Goal: Task Accomplishment & Management: Complete application form

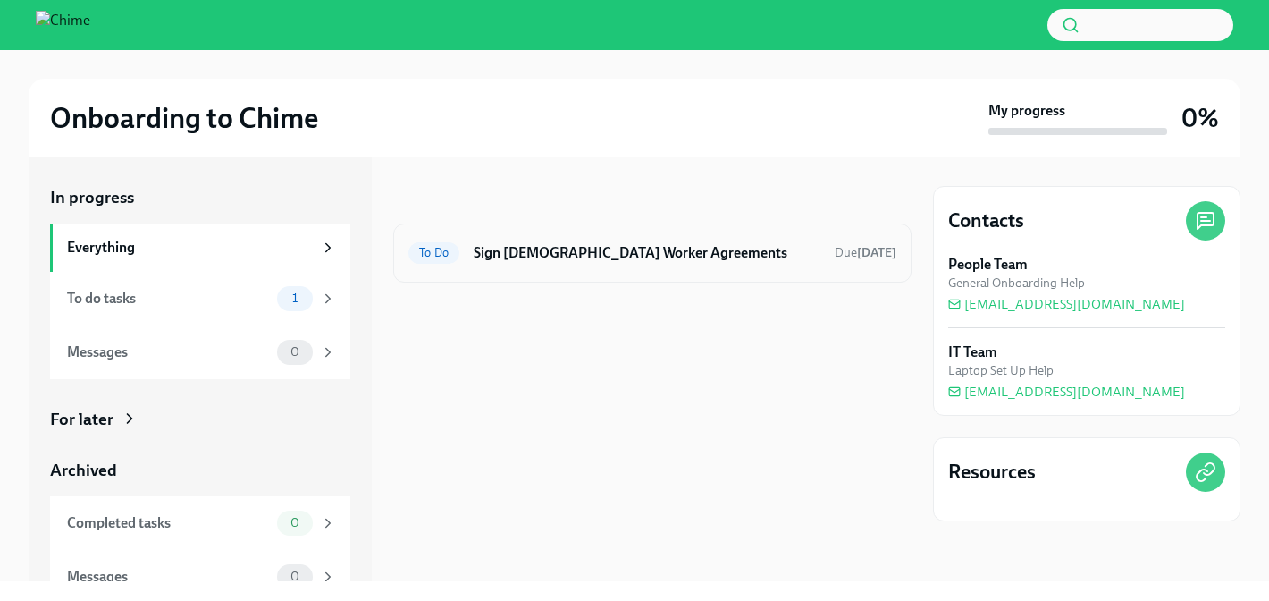
click at [608, 269] on div "To Do Sign [DEMOGRAPHIC_DATA] Worker Agreements Due [DATE]" at bounding box center [652, 252] width 518 height 59
click at [593, 254] on h6 "Sign [DEMOGRAPHIC_DATA] Worker Agreements" at bounding box center [647, 253] width 347 height 20
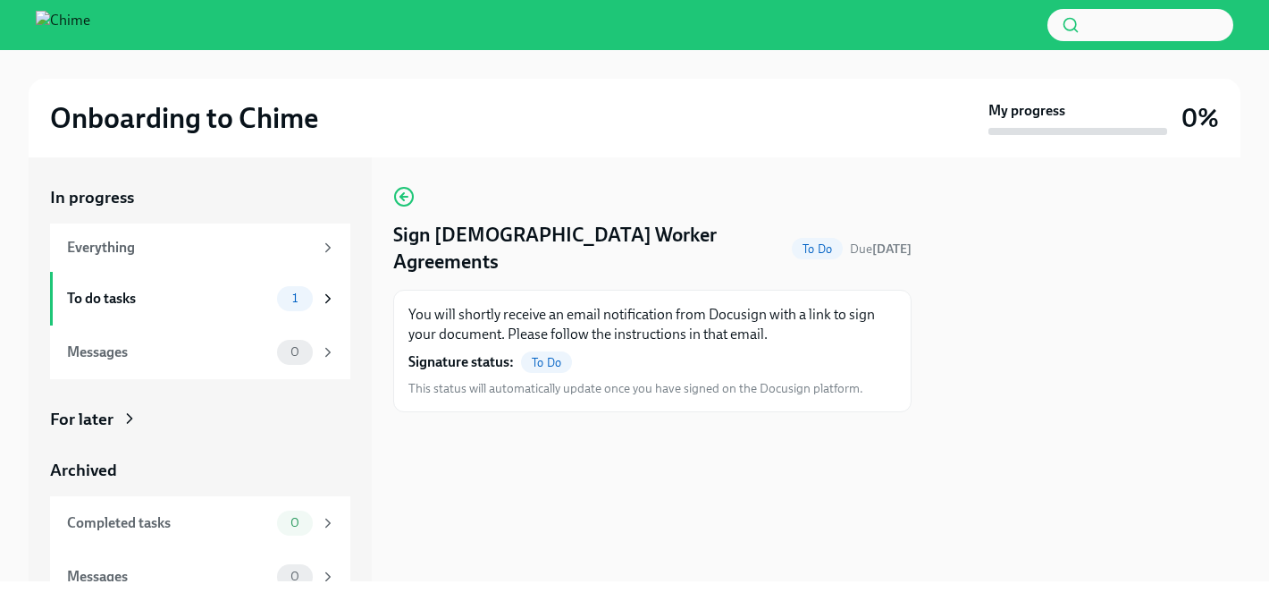
click at [169, 418] on div "For later" at bounding box center [200, 419] width 300 height 23
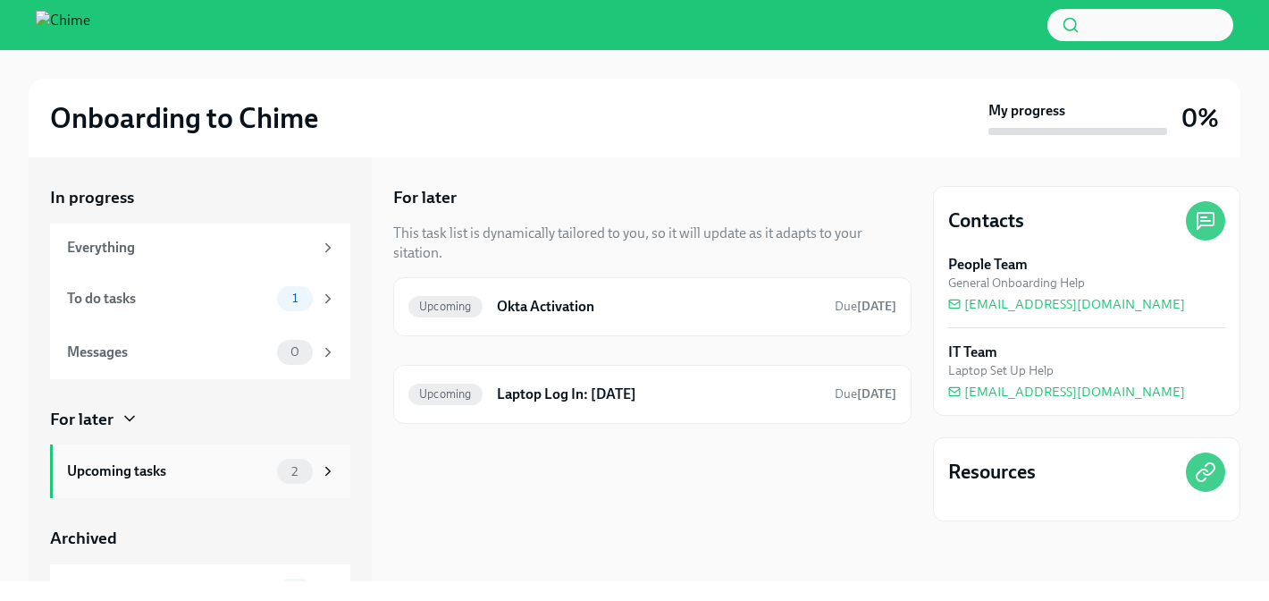
click at [302, 479] on div "2" at bounding box center [306, 471] width 59 height 25
click at [279, 308] on div "1" at bounding box center [295, 298] width 36 height 25
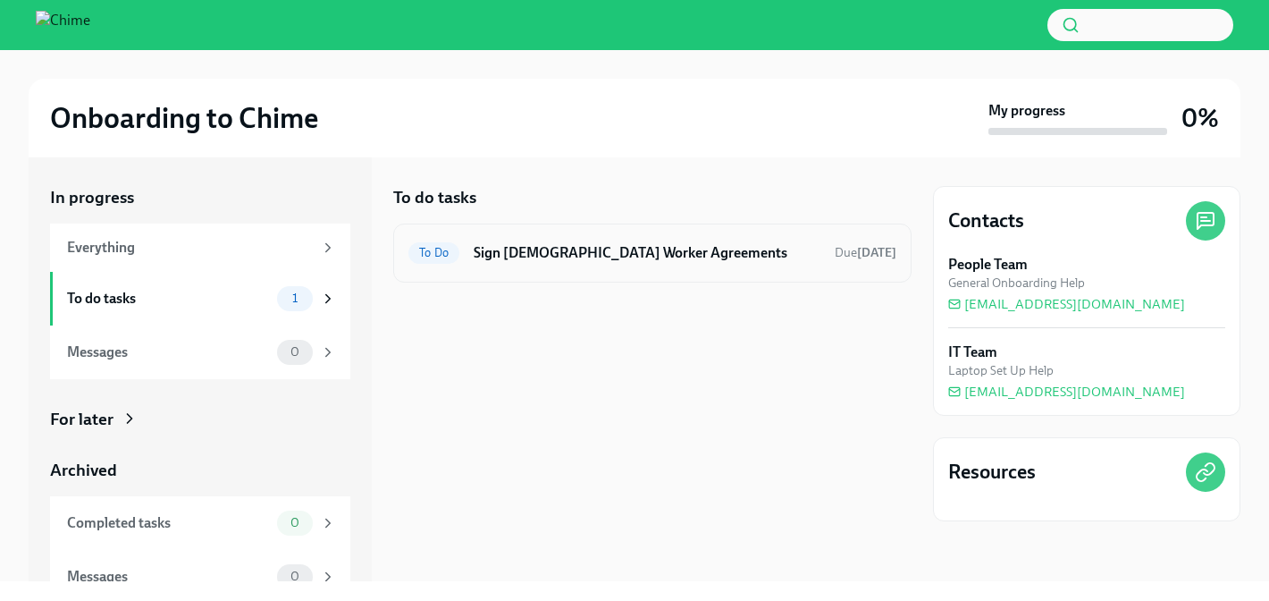
click at [662, 254] on h6 "Sign [DEMOGRAPHIC_DATA] Worker Agreements" at bounding box center [647, 253] width 347 height 20
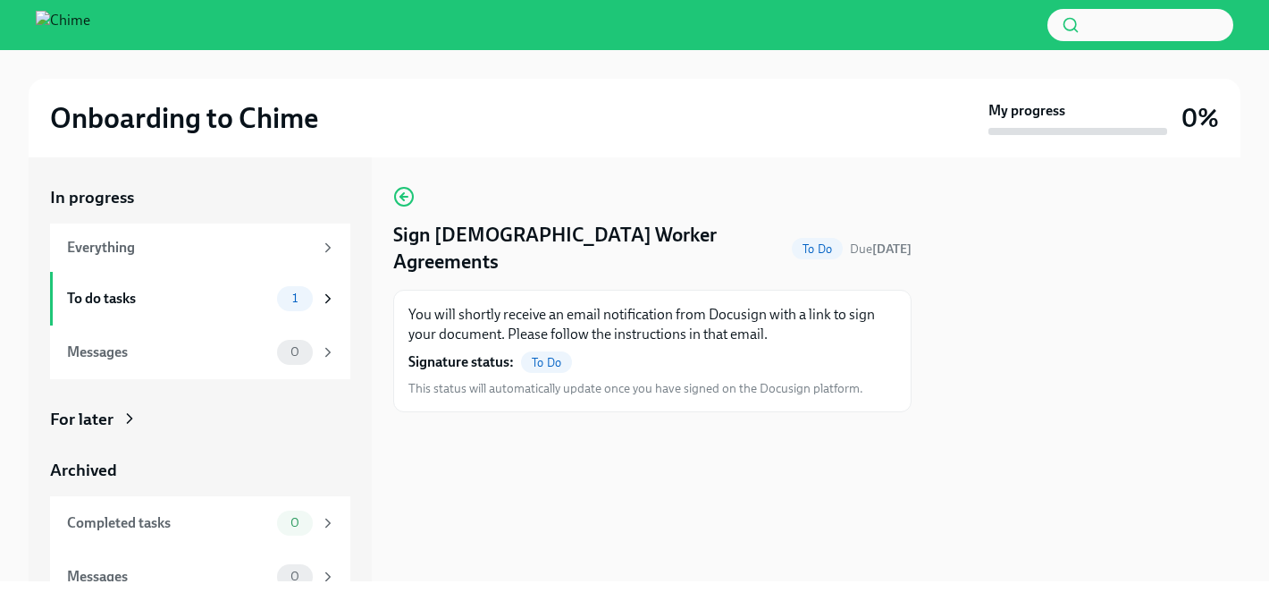
click at [550, 356] on span "To Do" at bounding box center [546, 362] width 51 height 13
click at [242, 315] on div "To do tasks 1" at bounding box center [200, 299] width 300 height 54
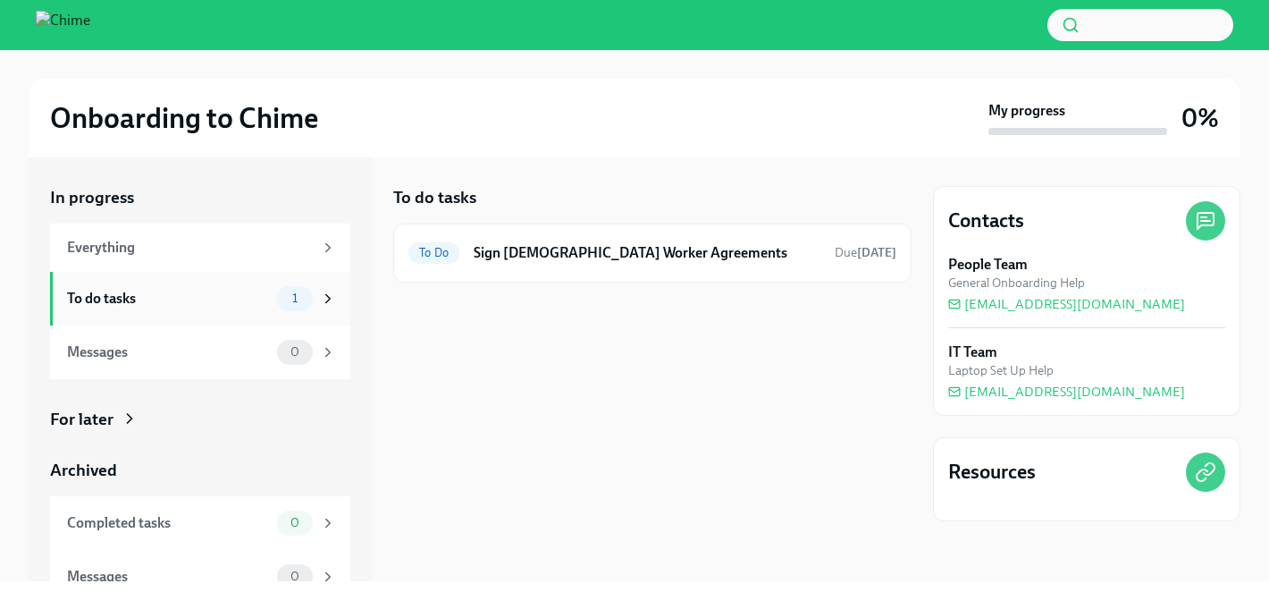
click at [242, 315] on div "To do tasks 1" at bounding box center [200, 299] width 300 height 54
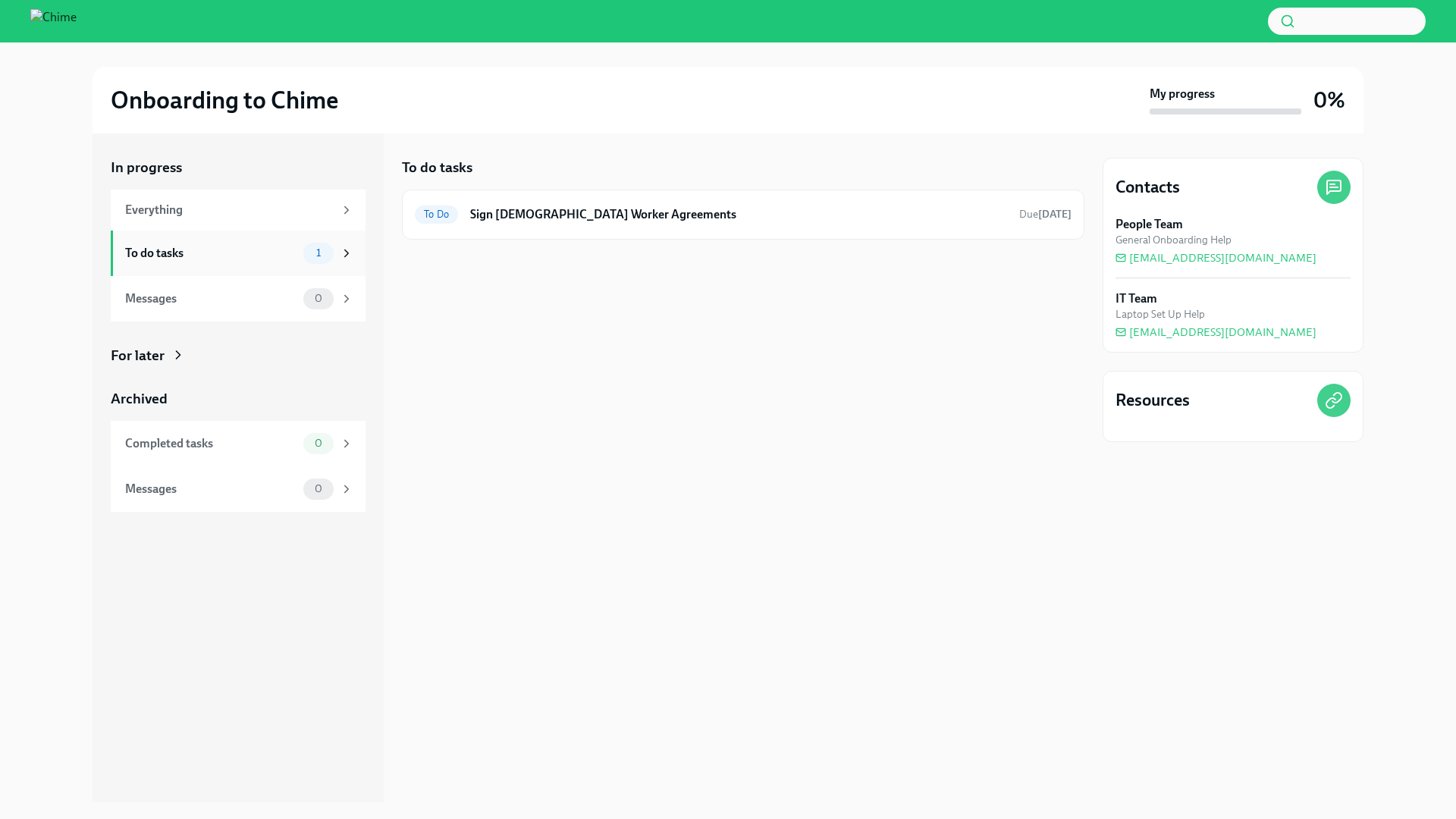
click at [305, 254] on div "1" at bounding box center [319, 253] width 31 height 21
click at [575, 197] on div "To Do Sign [DEMOGRAPHIC_DATA] Worker Agreements Due [DATE]" at bounding box center [743, 214] width 682 height 50
click at [544, 233] on div "To Do Sign [DEMOGRAPHIC_DATA] Worker Agreements Due [DATE]" at bounding box center [743, 214] width 682 height 50
click at [544, 222] on h6 "Sign [DEMOGRAPHIC_DATA] Worker Agreements" at bounding box center [738, 215] width 537 height 17
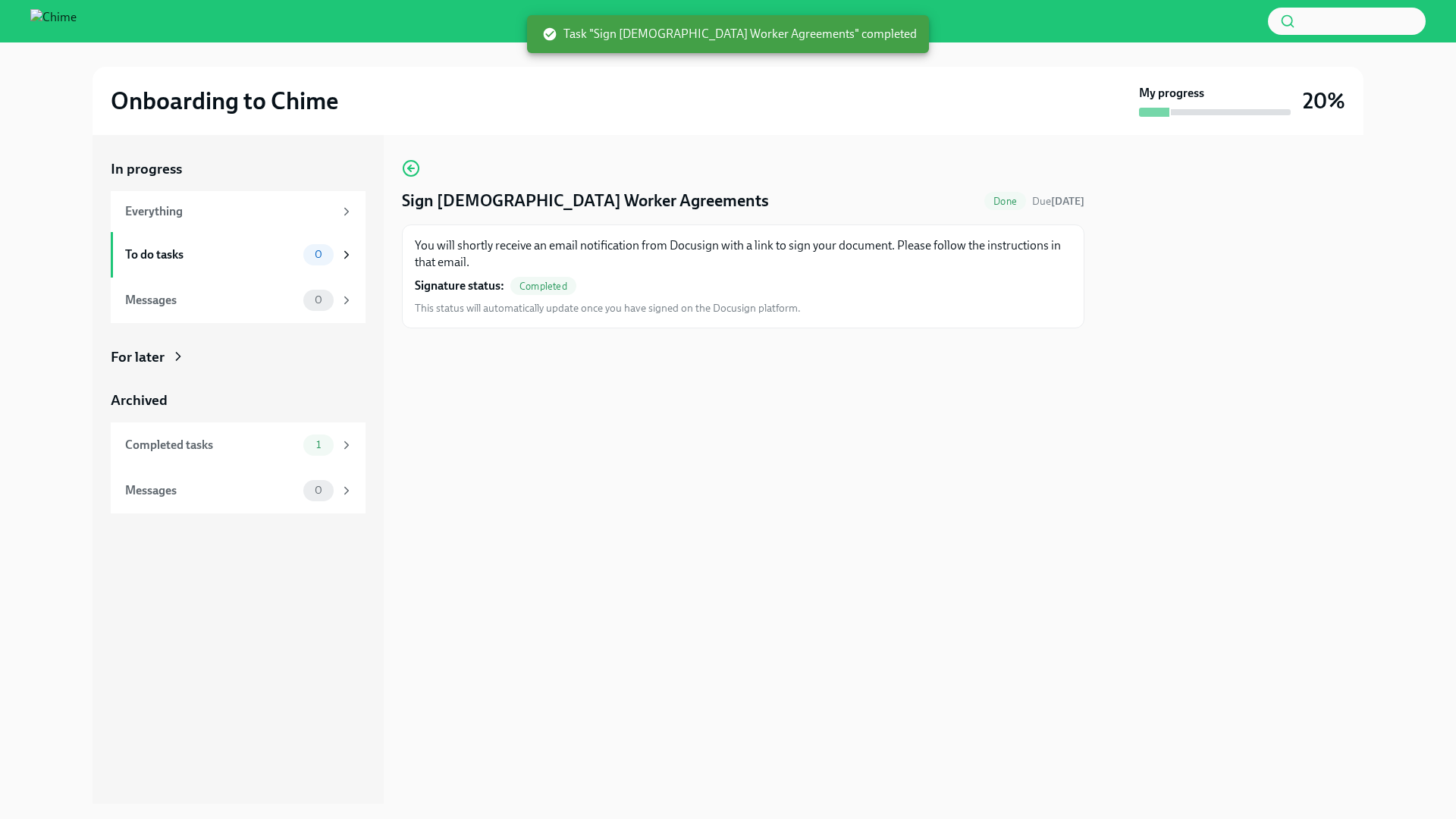
click at [172, 364] on div "For later" at bounding box center [238, 356] width 255 height 20
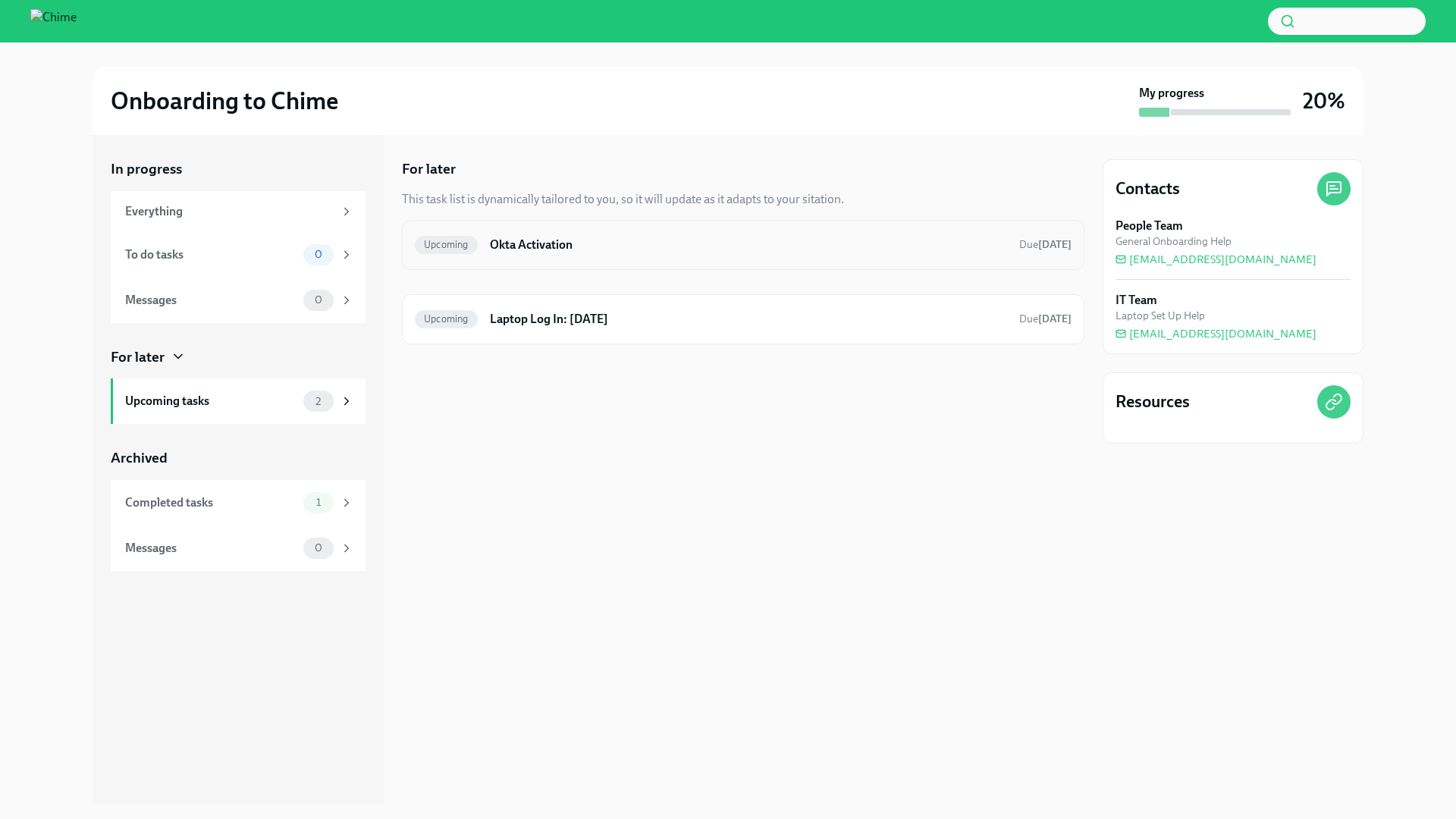
click at [481, 254] on div "Upcoming Okta Activation Due [DATE]" at bounding box center [743, 244] width 657 height 25
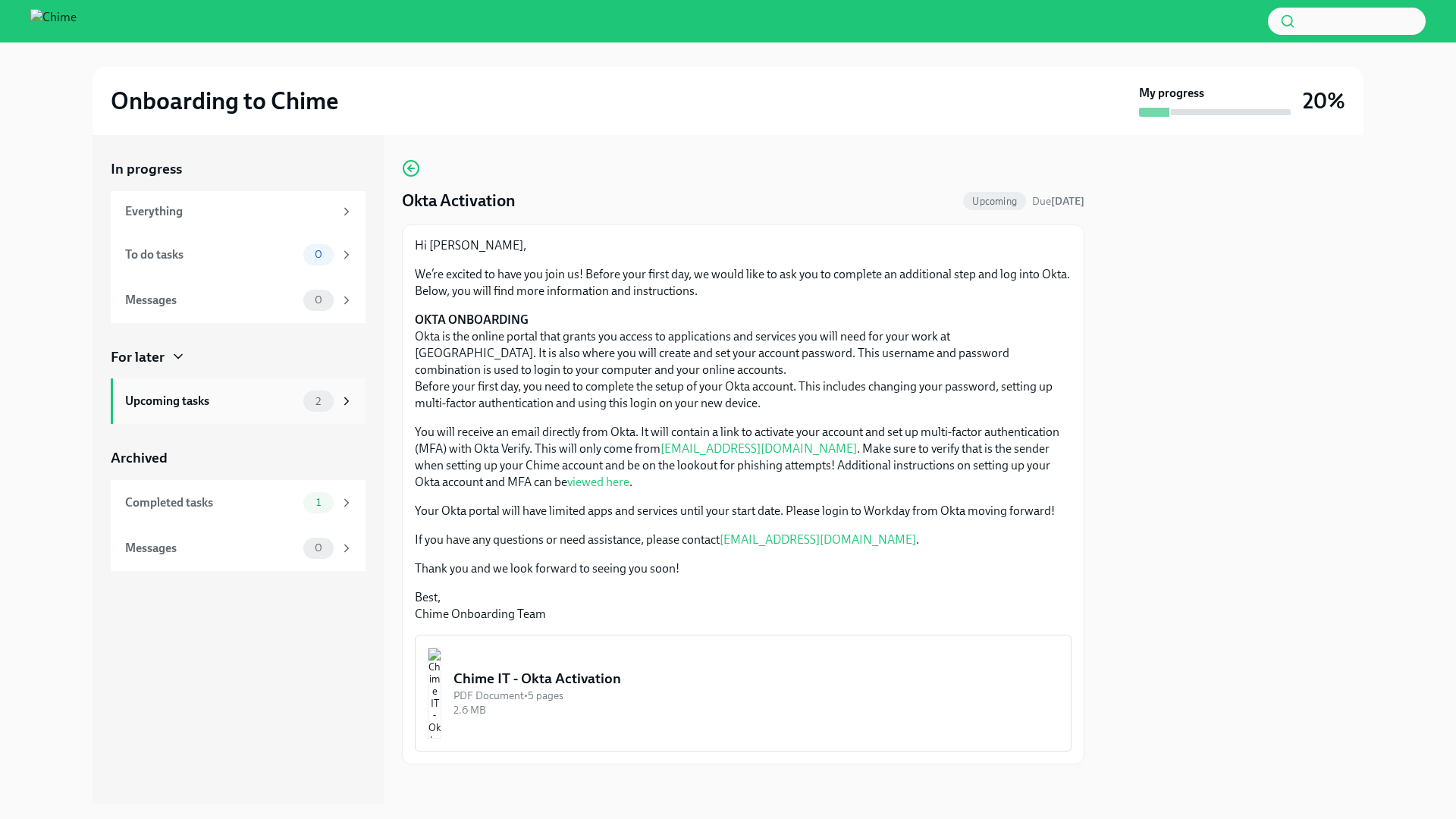
click at [228, 405] on div "Upcoming tasks" at bounding box center [210, 401] width 172 height 17
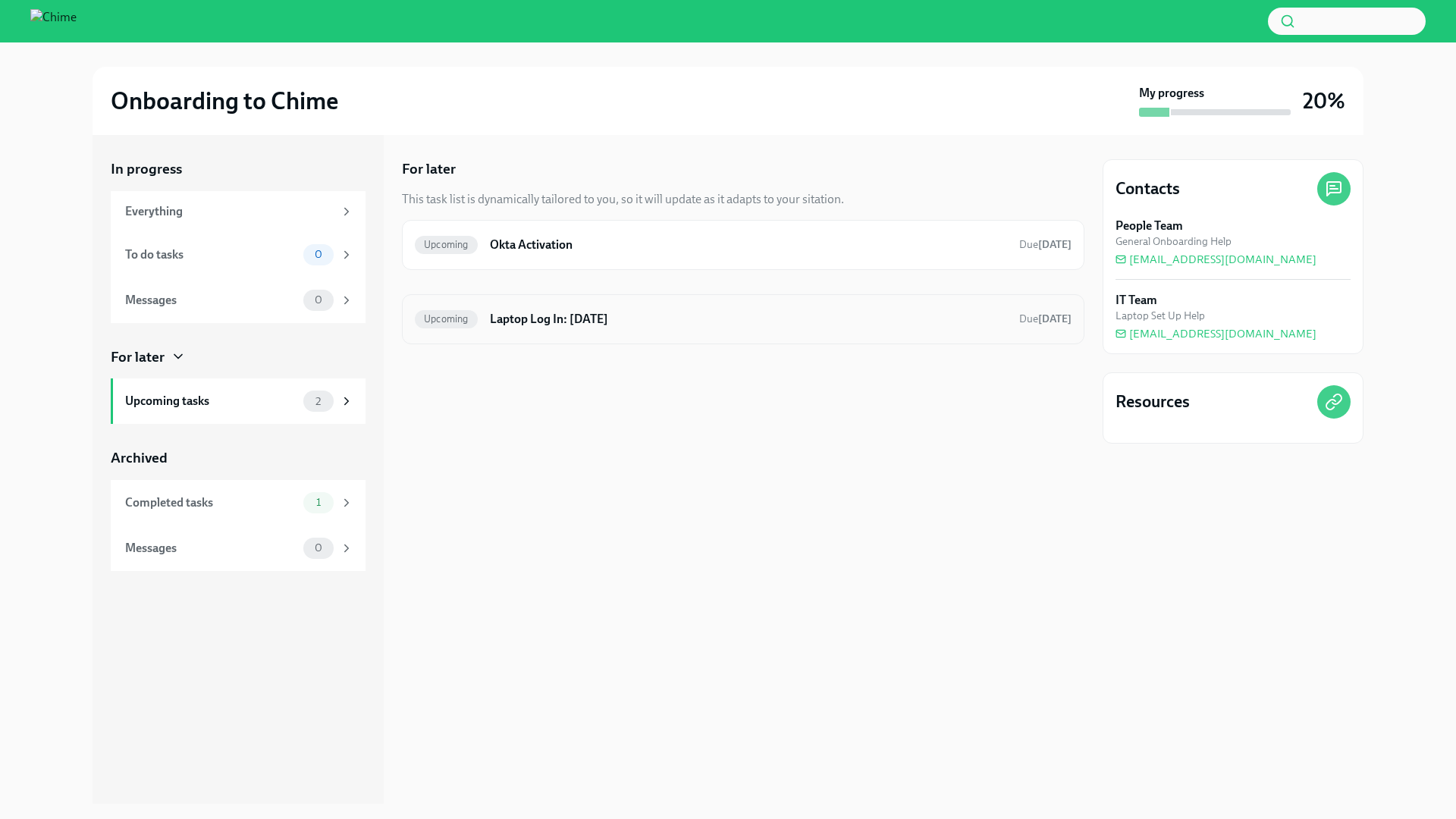
click at [549, 307] on div "Upcoming Laptop Log In: [DATE] Due [DATE]" at bounding box center [743, 319] width 657 height 25
